Goal: Information Seeking & Learning: Find specific fact

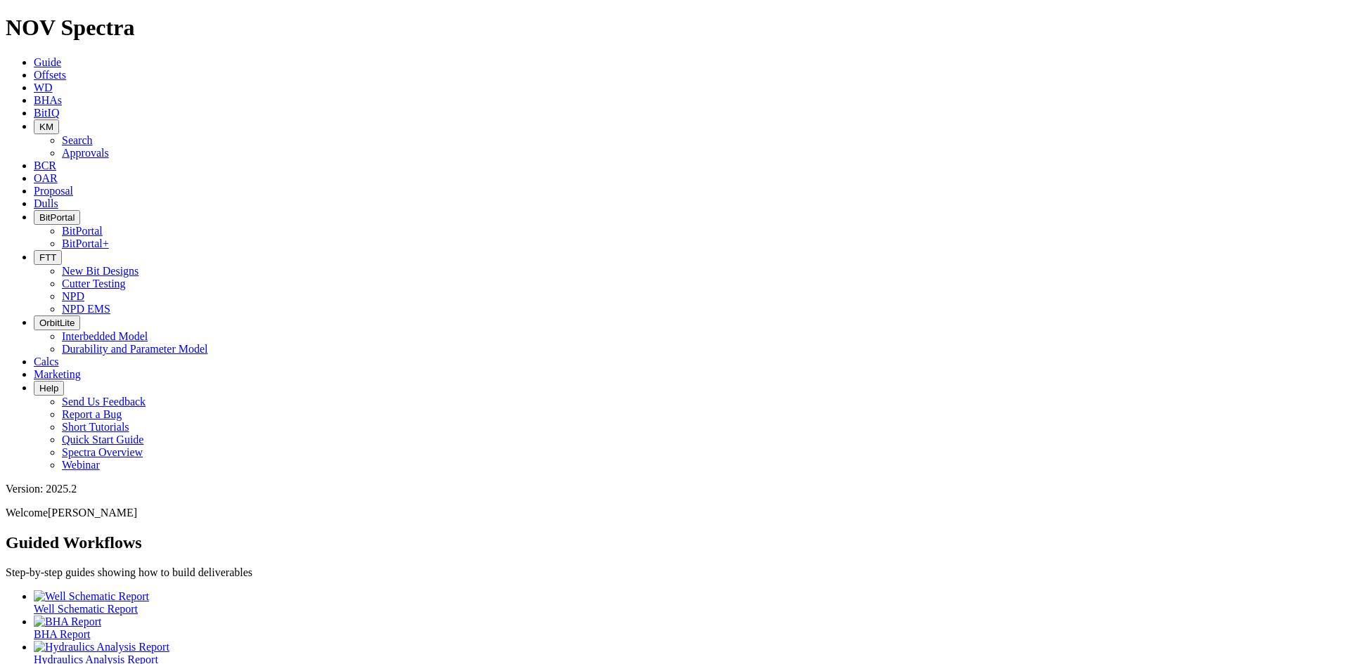
click at [75, 212] on span "BitPortal" at bounding box center [56, 217] width 35 height 11
click at [109, 238] on link "BitPortal+" at bounding box center [85, 244] width 47 height 12
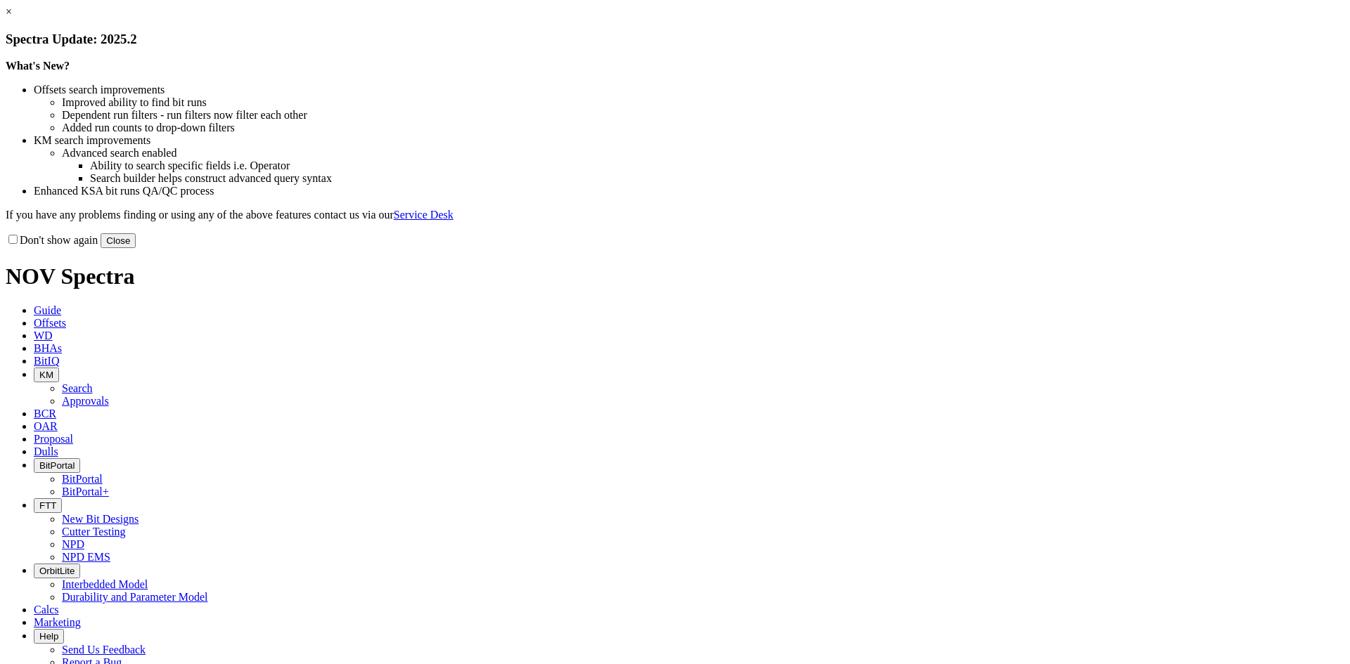
click at [136, 248] on button "Close" at bounding box center [118, 240] width 35 height 15
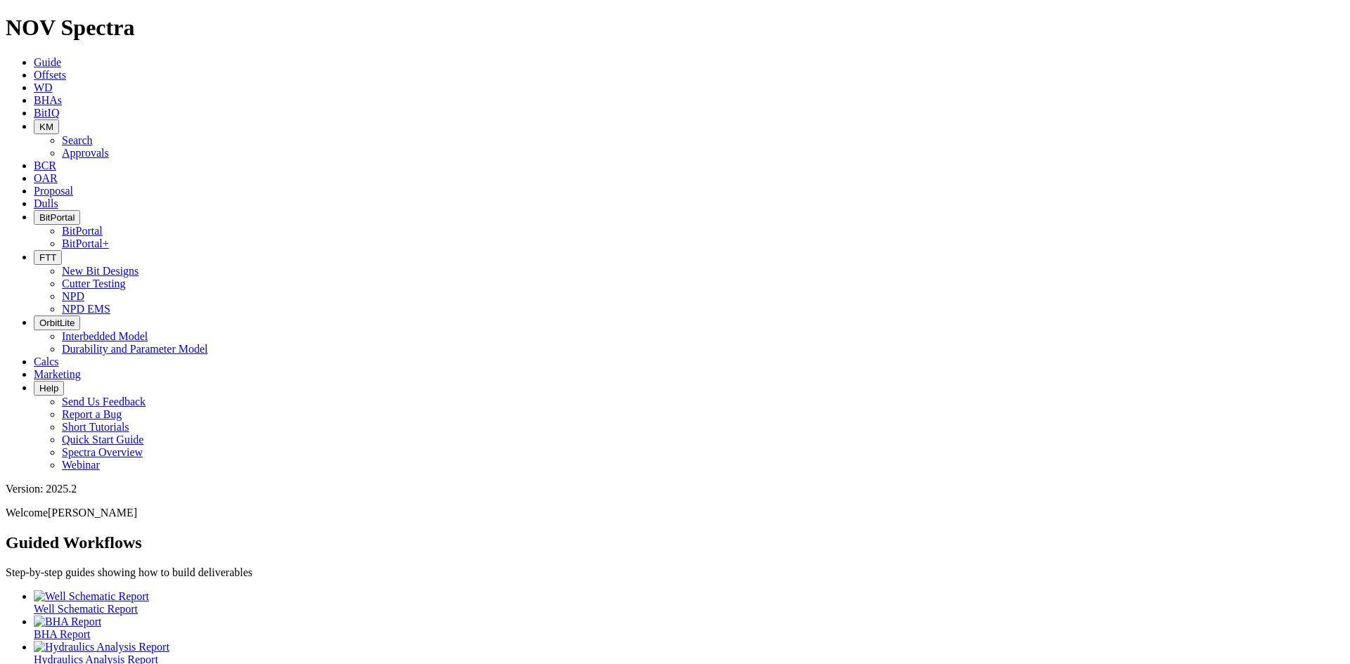
click at [73, 185] on span "Proposal" at bounding box center [53, 191] width 39 height 12
click at [402, 581] on div at bounding box center [675, 581] width 1338 height 0
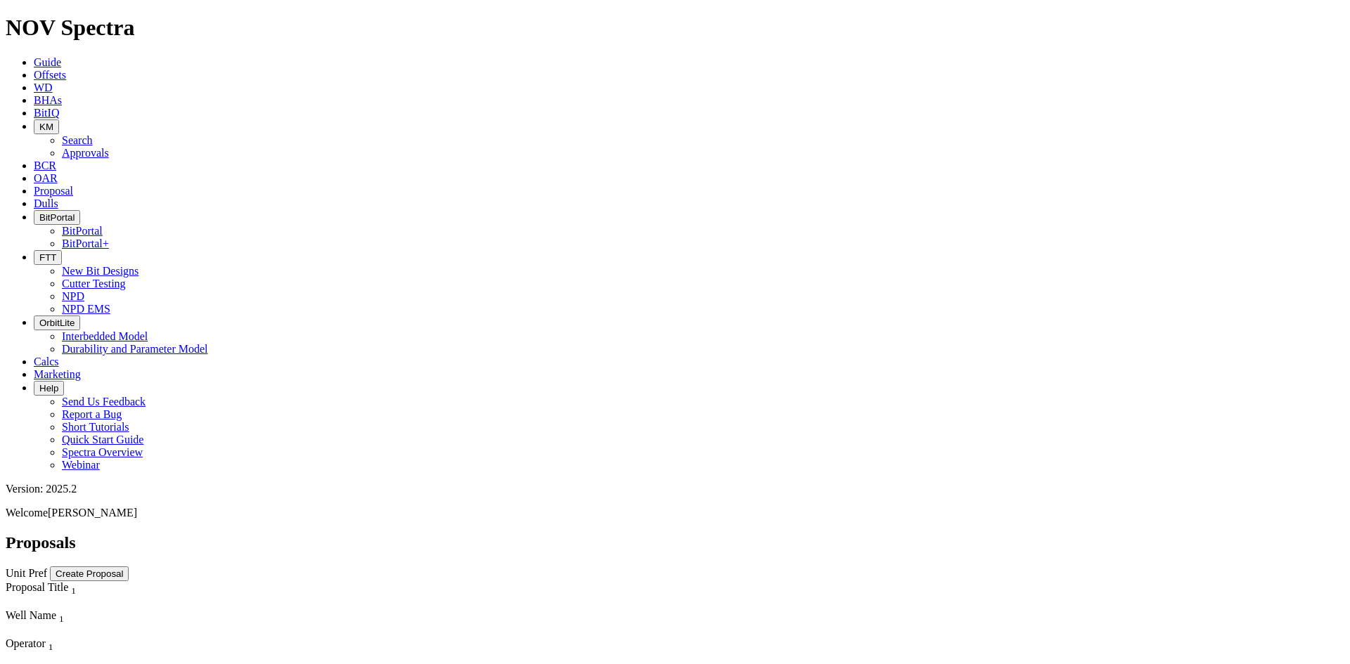
click at [39, 122] on icon "button" at bounding box center [39, 127] width 0 height 11
click at [93, 134] on link "Search" at bounding box center [77, 140] width 31 height 12
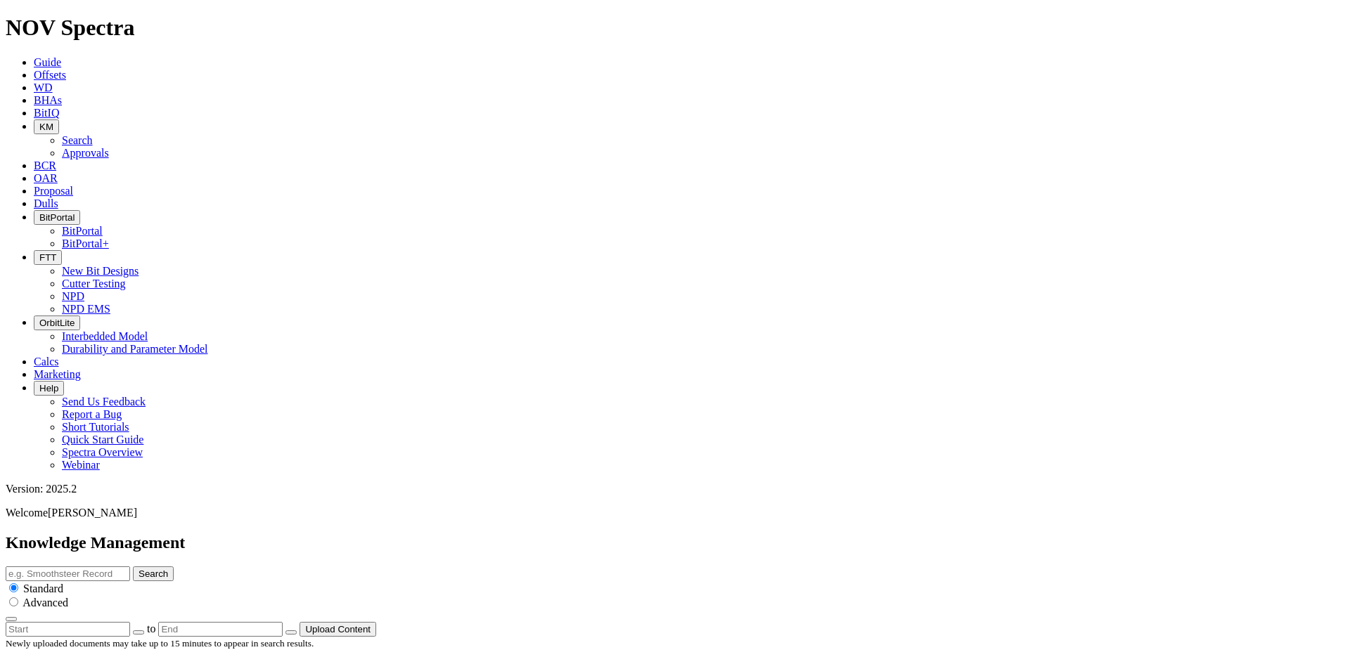
click at [130, 567] on input "text" at bounding box center [68, 574] width 124 height 15
type input "E1516"
click at [133, 567] on button "Search" at bounding box center [153, 574] width 41 height 15
click at [66, 69] on link "Offsets" at bounding box center [50, 75] width 32 height 12
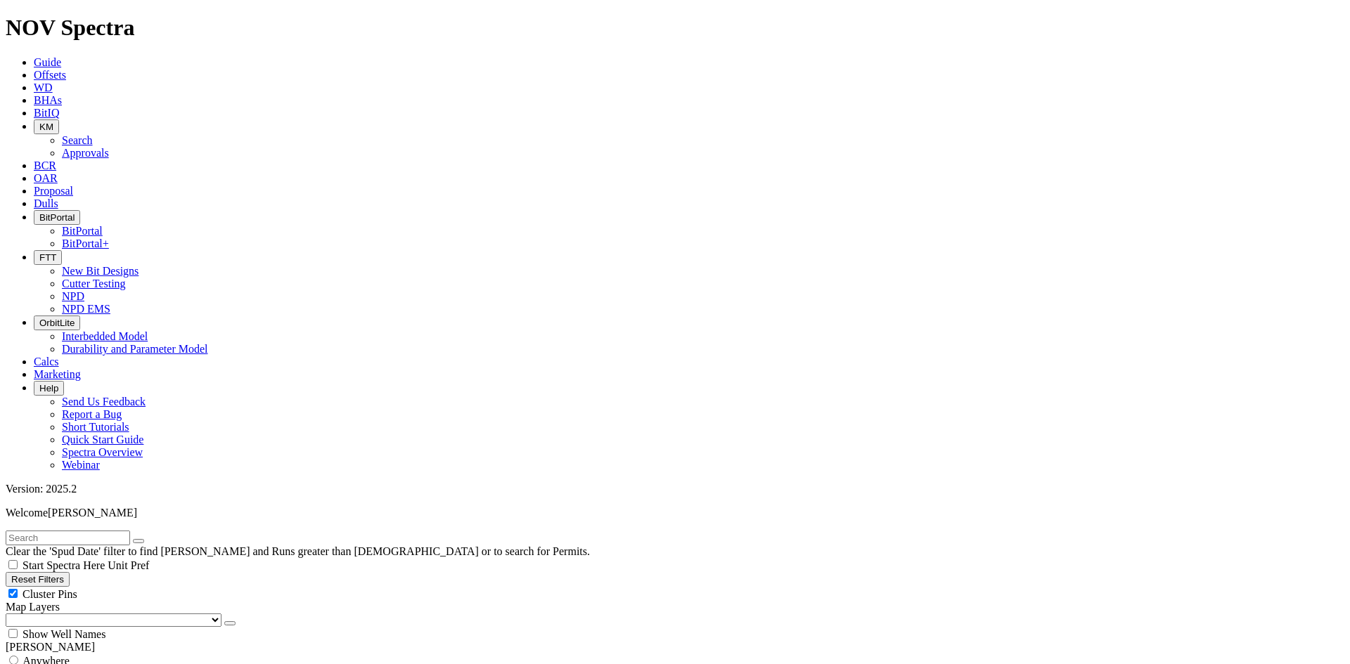
drag, startPoint x: 60, startPoint y: 224, endPoint x: 68, endPoint y: 112, distance: 111.3
click at [62, 655] on span "Anywhere" at bounding box center [45, 661] width 47 height 12
radio input "true"
radio input "false"
click at [75, 531] on input "text" at bounding box center [68, 538] width 124 height 15
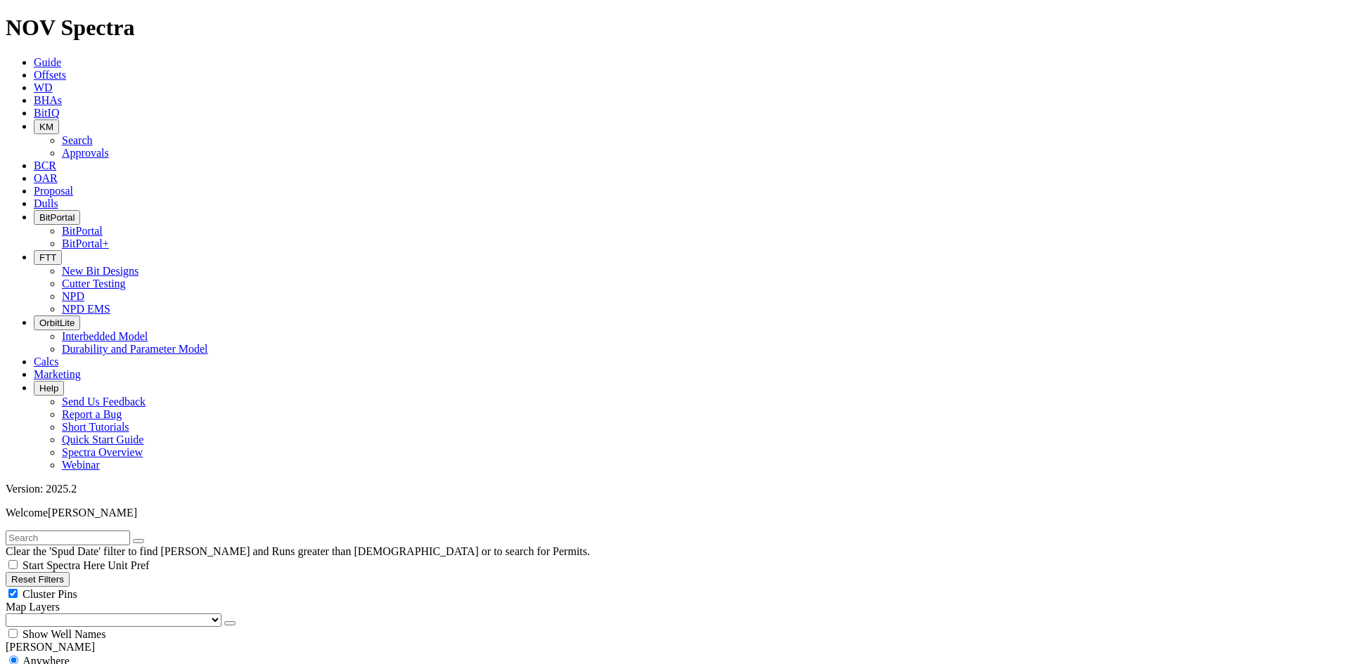
radio input "false"
radio input "true"
type input "E1516"
click at [147, 539] on button "submit" at bounding box center [152, 541] width 11 height 4
click at [44, 655] on span "Anywhere" at bounding box center [45, 661] width 47 height 12
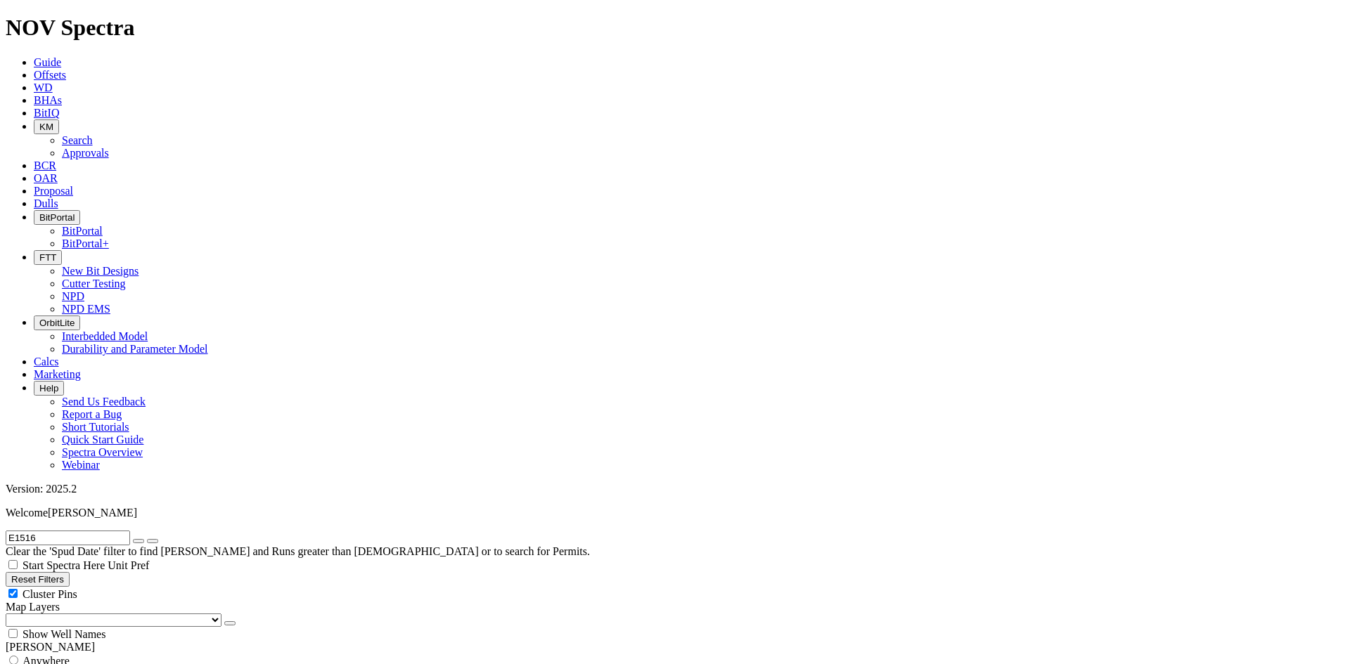
radio input "true"
radio input "false"
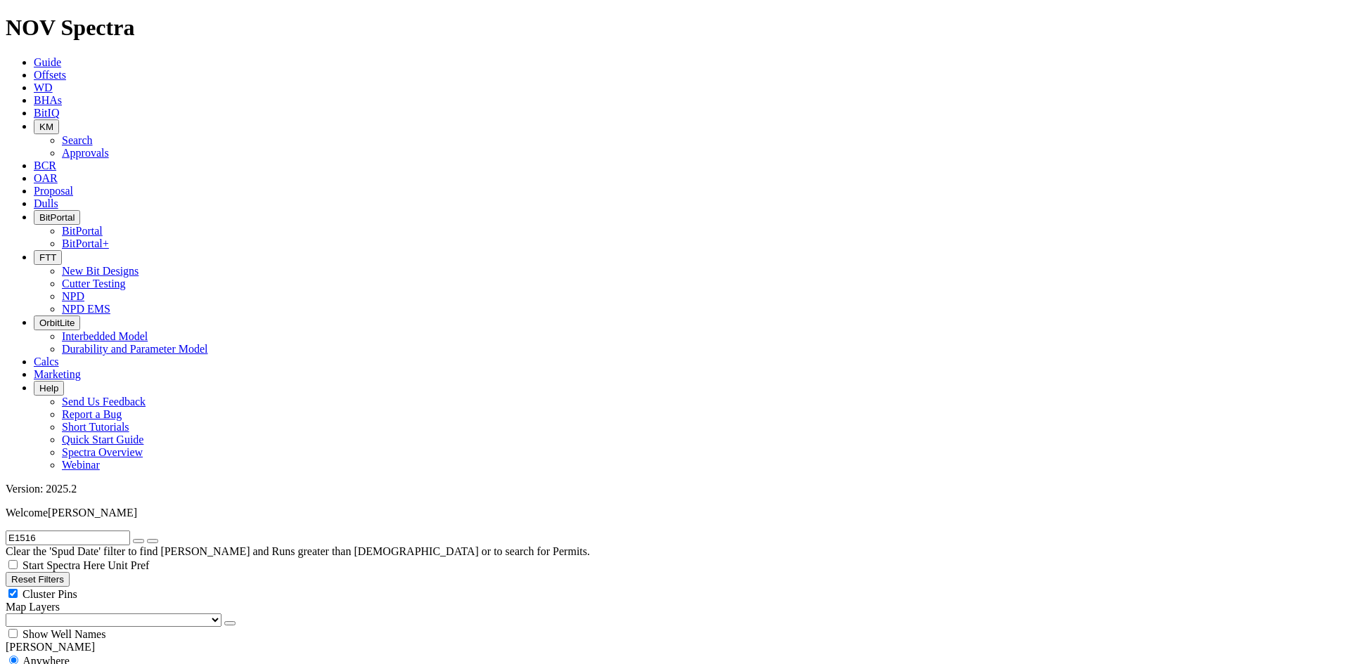
checkbox input "false"
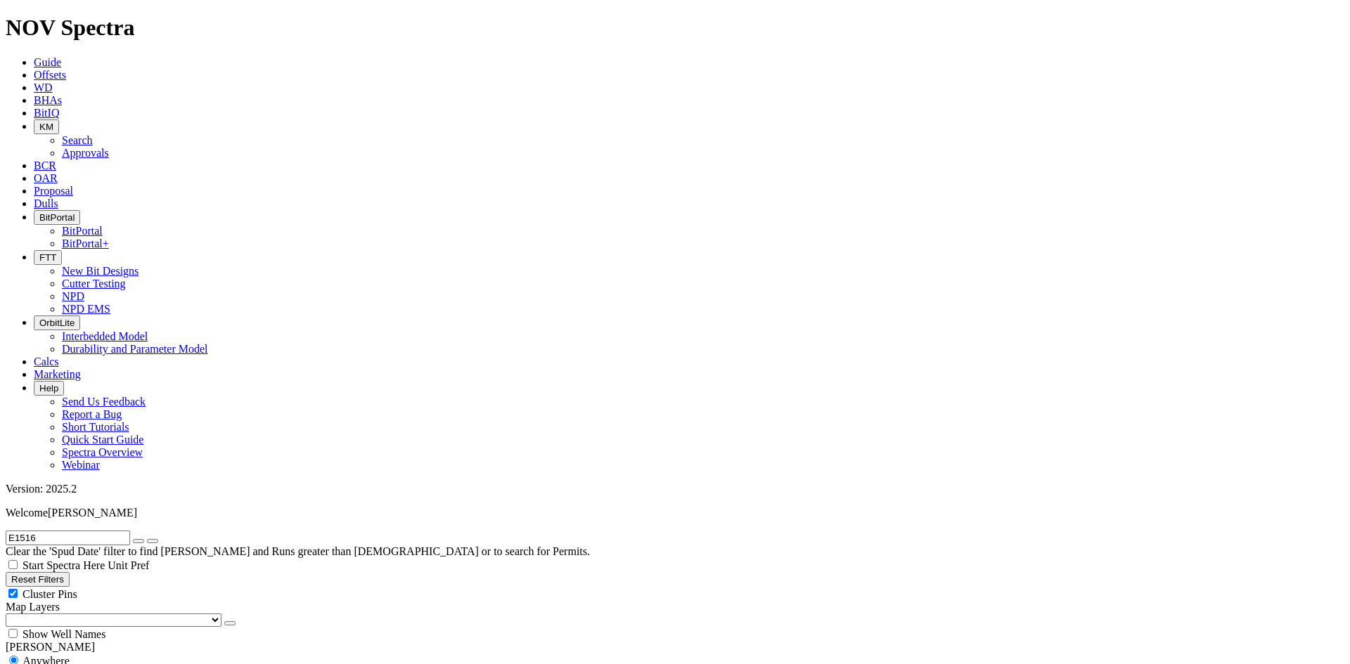
checkbox input "false"
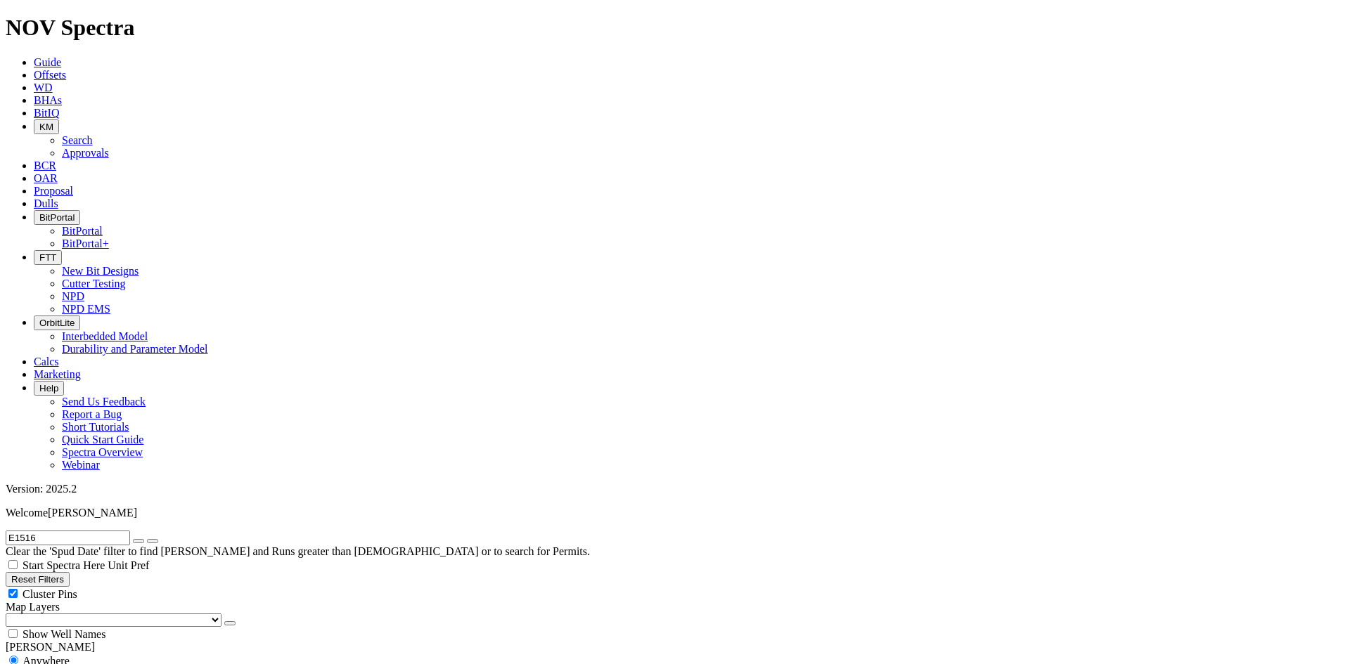
checkbox input "false"
click at [153, 541] on icon "submit" at bounding box center [153, 541] width 0 height 0
radio input "false"
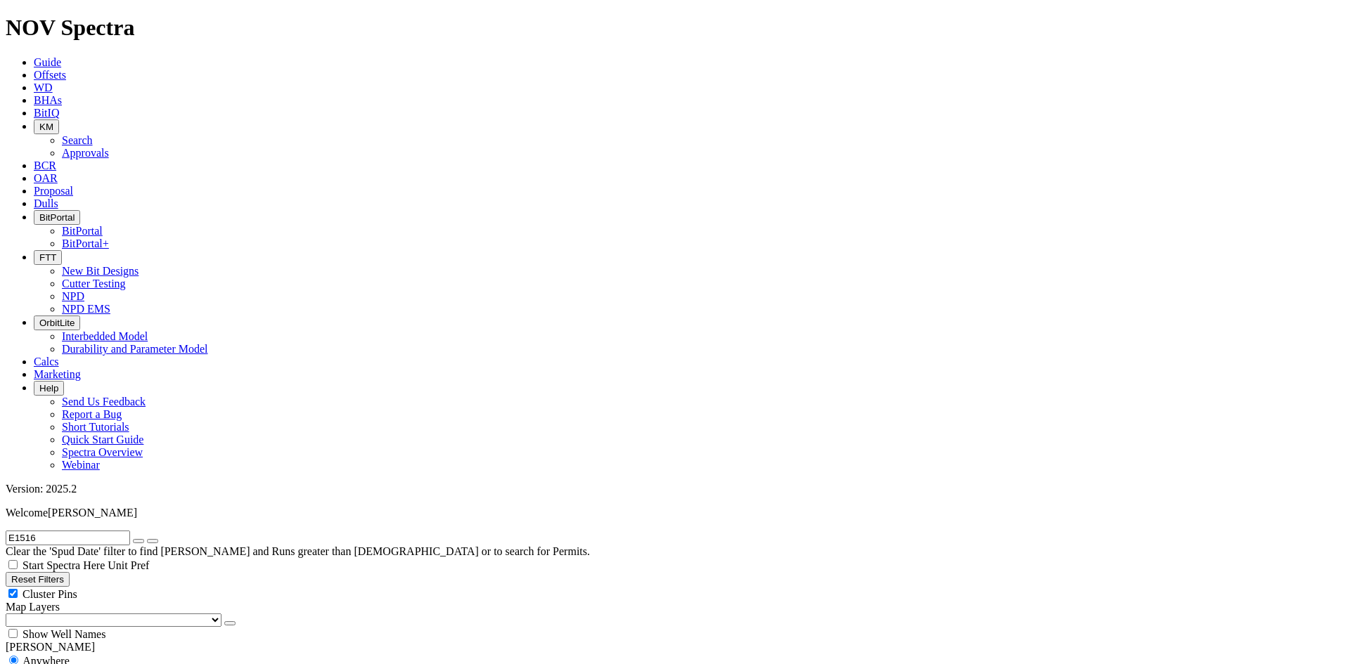
radio input "true"
click at [66, 531] on input "E1516" at bounding box center [68, 538] width 124 height 15
type input "E1514"
click at [147, 539] on button "submit" at bounding box center [152, 541] width 11 height 4
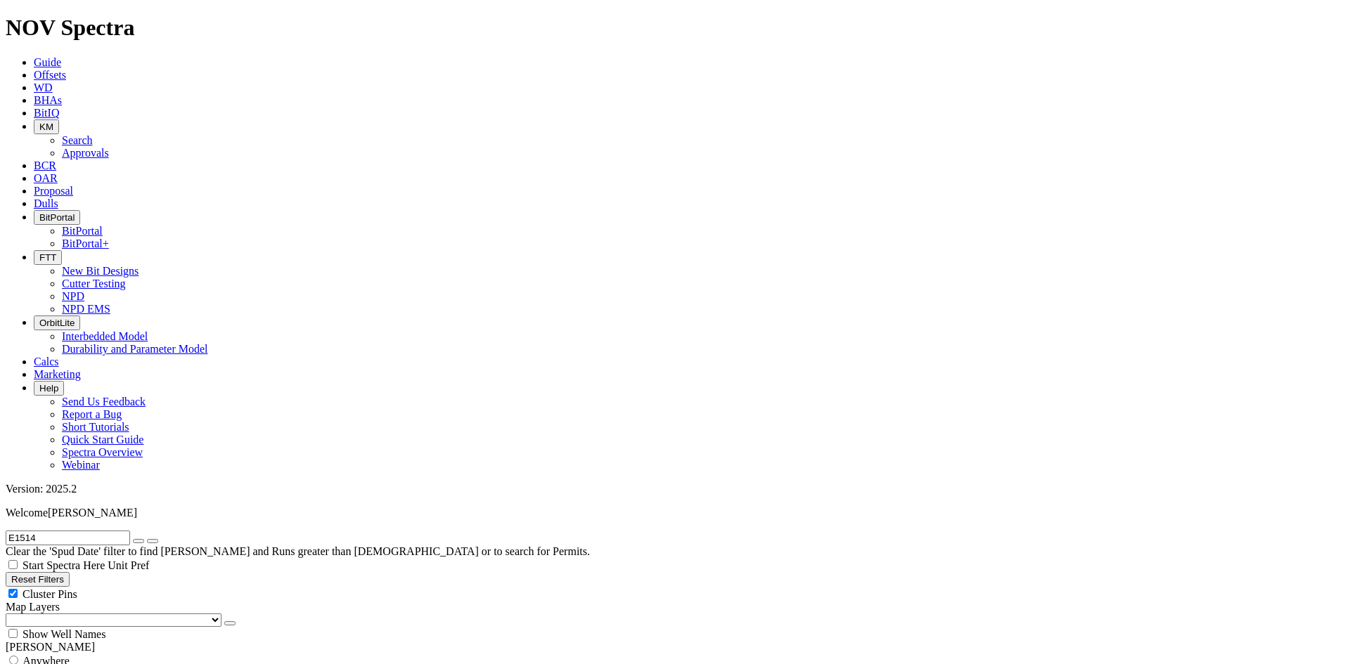
click at [70, 655] on span "Anywhere" at bounding box center [45, 661] width 47 height 12
radio input "true"
radio input "false"
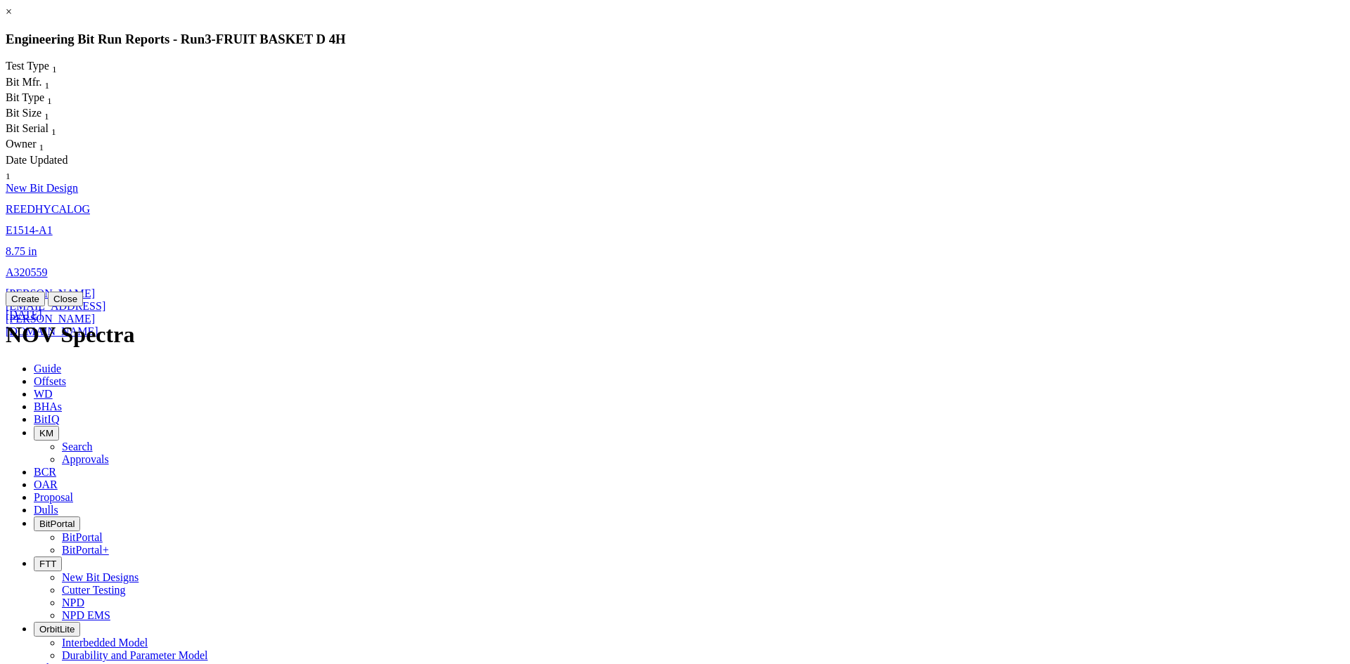
click at [25, 245] on span "8.75" at bounding box center [16, 251] width 20 height 12
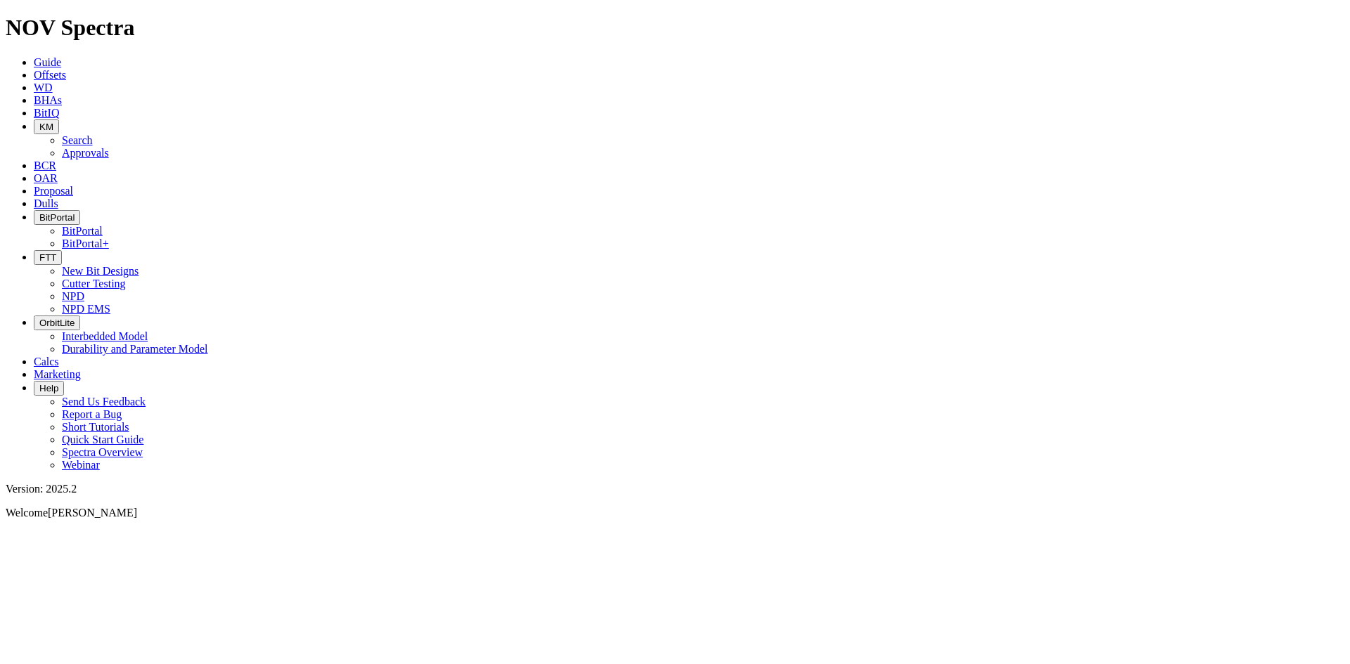
select select "New Bit Design"
